Goal: Transaction & Acquisition: Obtain resource

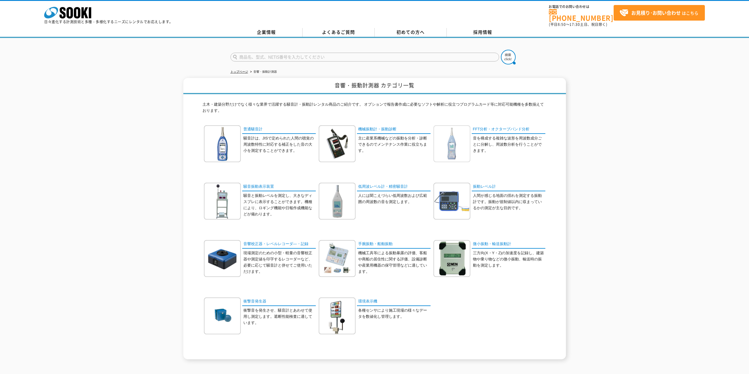
click at [453, 145] on img at bounding box center [451, 143] width 37 height 37
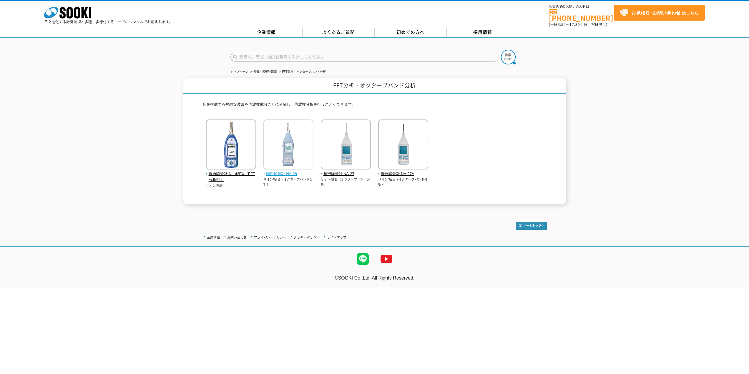
click at [288, 143] on img at bounding box center [288, 144] width 50 height 51
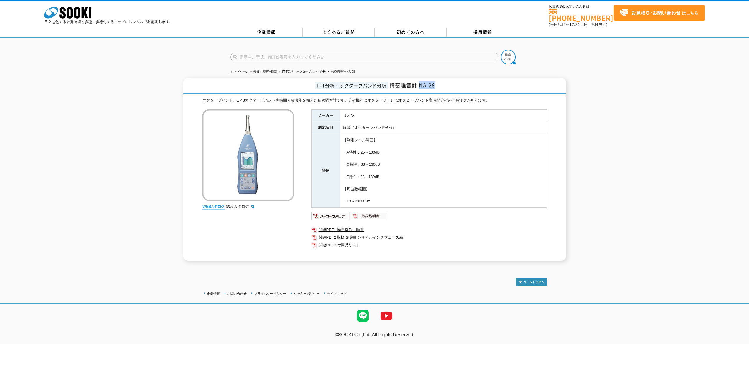
drag, startPoint x: 437, startPoint y: 82, endPoint x: 420, endPoint y: 83, distance: 16.8
click at [420, 83] on h1 "FFT分析・オクターブバンド分析 精密騒音計 NA-28" at bounding box center [374, 86] width 382 height 16
click at [444, 79] on h1 "FFT分析・オクターブバンド分析 精密騒音計 NA-28" at bounding box center [374, 86] width 382 height 16
drag, startPoint x: 434, startPoint y: 84, endPoint x: 389, endPoint y: 82, distance: 45.3
click at [389, 82] on h1 "FFT分析・オクターブバンド分析 精密騒音計 NA-28" at bounding box center [374, 86] width 382 height 16
